Goal: Transaction & Acquisition: Purchase product/service

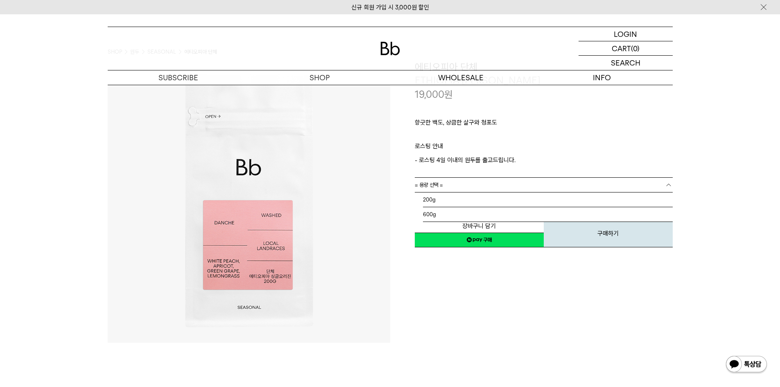
click at [459, 181] on link "= 용량 선택 =" at bounding box center [544, 185] width 258 height 14
click at [485, 276] on div "**********" at bounding box center [531, 201] width 283 height 283
click at [319, 78] on p "숍" at bounding box center [319, 77] width 141 height 14
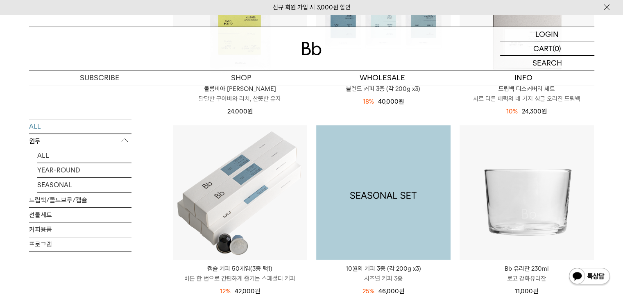
scroll to position [205, 0]
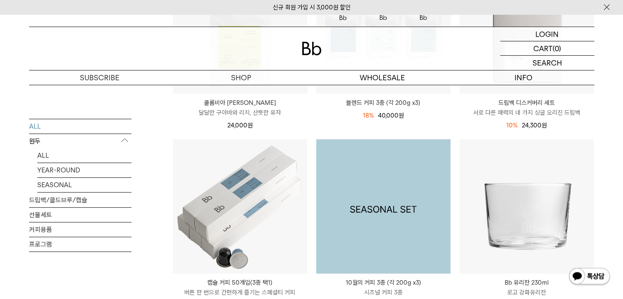
click at [406, 228] on img at bounding box center [383, 206] width 134 height 134
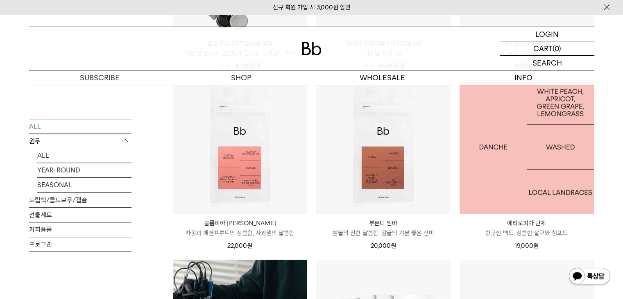
scroll to position [450, 0]
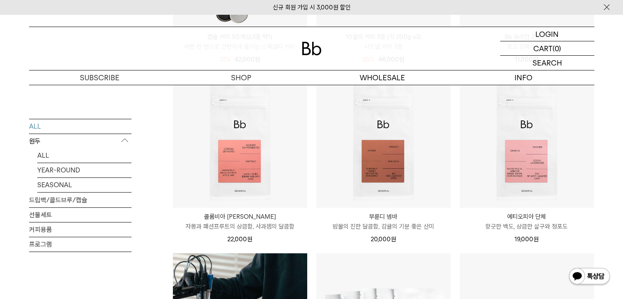
click at [387, 226] on p "밤꿀의 진한 달콤함, 감귤의 기분 좋은 산미" at bounding box center [383, 227] width 134 height 10
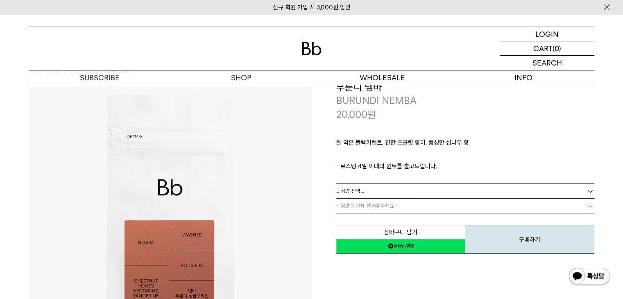
scroll to position [41, 0]
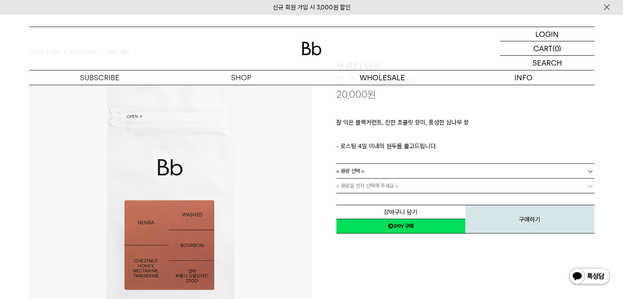
click at [413, 169] on link "= 용량 선택 =" at bounding box center [465, 171] width 258 height 14
click at [406, 199] on li "600g" at bounding box center [469, 200] width 250 height 15
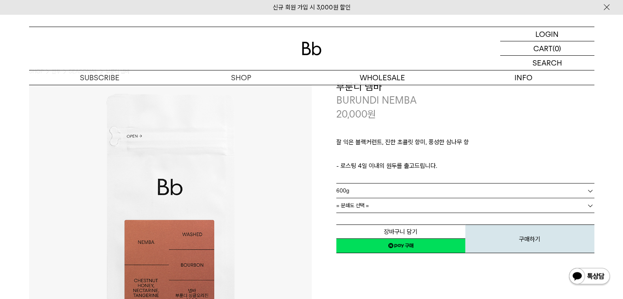
scroll to position [18, 0]
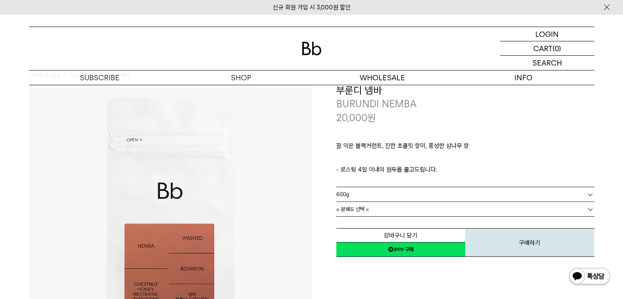
drag, startPoint x: 526, startPoint y: 244, endPoint x: 377, endPoint y: 40, distance: 252.7
click at [526, 244] on button "구매하기" at bounding box center [529, 242] width 129 height 29
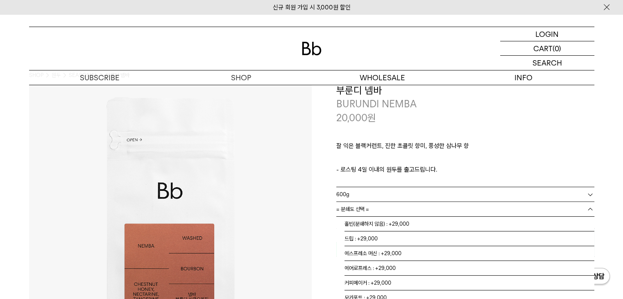
click at [400, 207] on link "= 분쇄도 선택 =" at bounding box center [465, 209] width 258 height 14
click at [400, 223] on li "홀빈(분쇄하지 않음) : +29,000" at bounding box center [469, 224] width 250 height 15
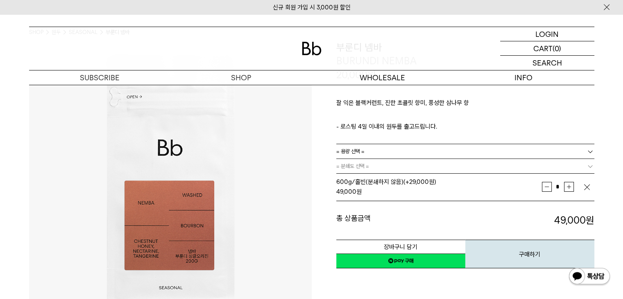
scroll to position [41, 0]
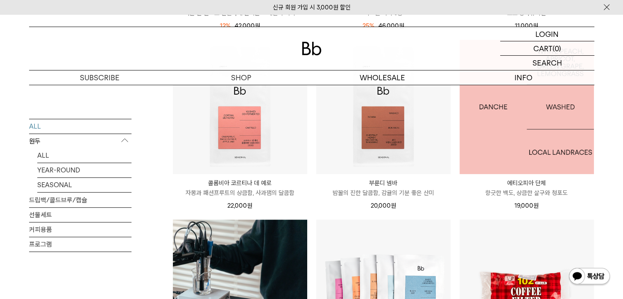
scroll to position [491, 0]
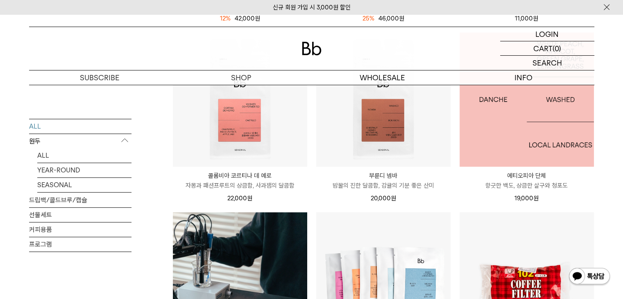
click at [527, 153] on img at bounding box center [526, 99] width 134 height 134
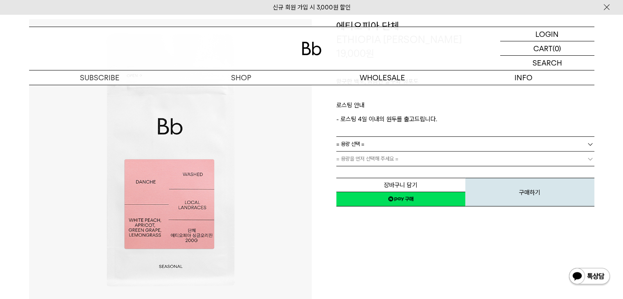
click at [470, 143] on link "= 용량 선택 =" at bounding box center [465, 144] width 258 height 14
click at [422, 172] on li "600g" at bounding box center [469, 173] width 250 height 15
click at [431, 161] on link "= 분쇄도 선택 =" at bounding box center [465, 159] width 258 height 14
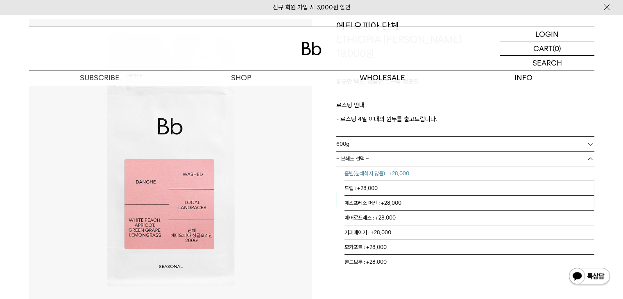
click at [426, 173] on li "홀빈(분쇄하지 않음) : +28,000" at bounding box center [469, 173] width 250 height 15
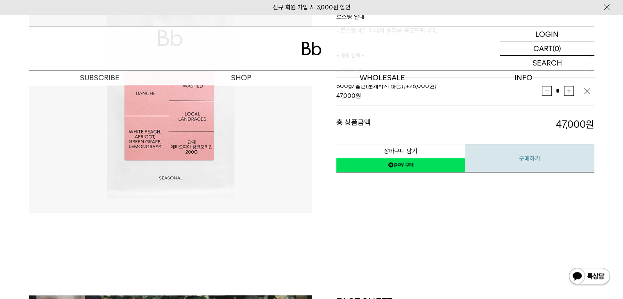
scroll to position [123, 0]
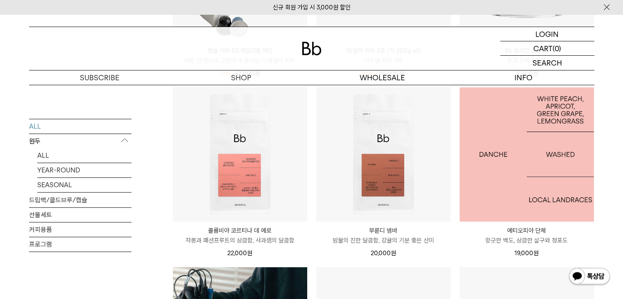
scroll to position [450, 0]
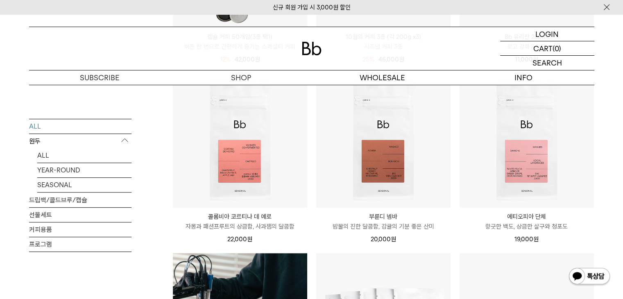
click at [252, 222] on p "자몽과 패션프루트의 상큼함, 사과잼의 달콤함" at bounding box center [240, 227] width 134 height 10
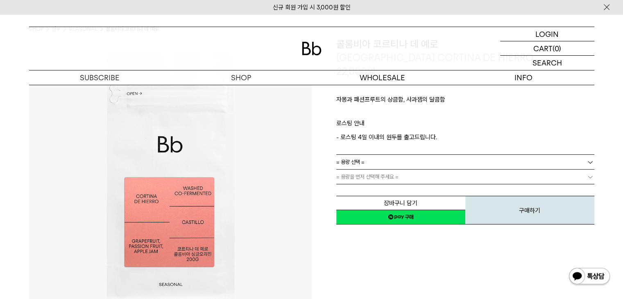
scroll to position [82, 0]
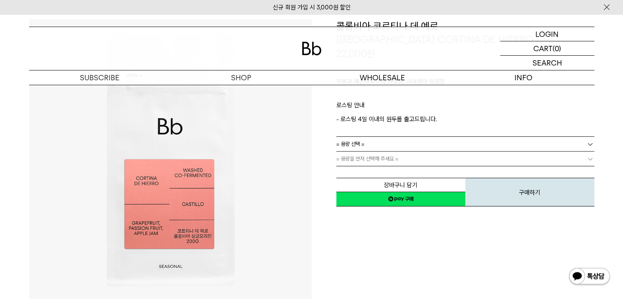
click at [456, 141] on link "= 용량 선택 =" at bounding box center [465, 144] width 258 height 14
click at [449, 170] on li "600g" at bounding box center [469, 173] width 250 height 15
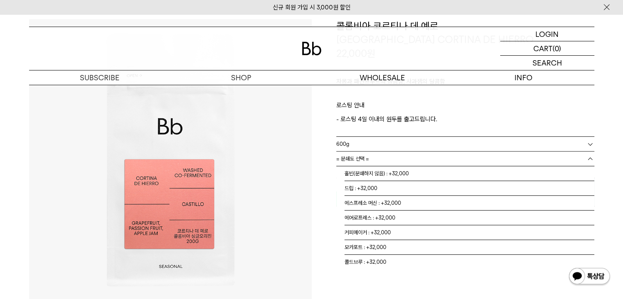
click at [458, 156] on link "= 분쇄도 선택 =" at bounding box center [465, 159] width 258 height 14
click at [457, 171] on li "홀빈(분쇄하지 않음) : +32,000" at bounding box center [469, 173] width 250 height 15
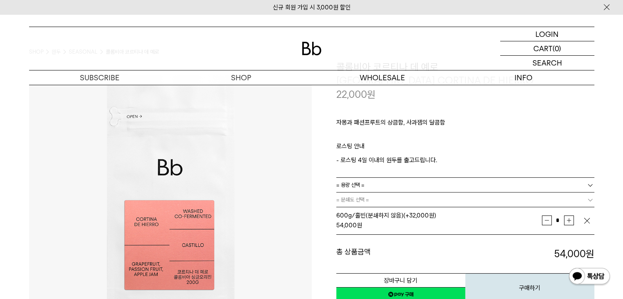
scroll to position [41, 0]
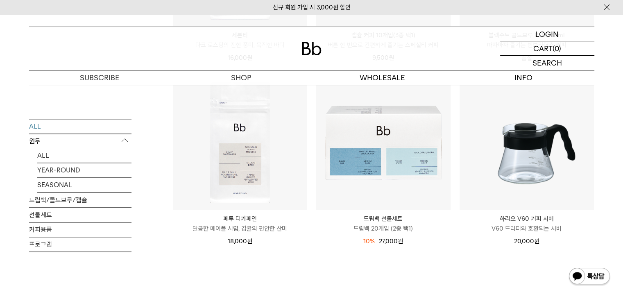
scroll to position [1024, 0]
